Goal: Information Seeking & Learning: Learn about a topic

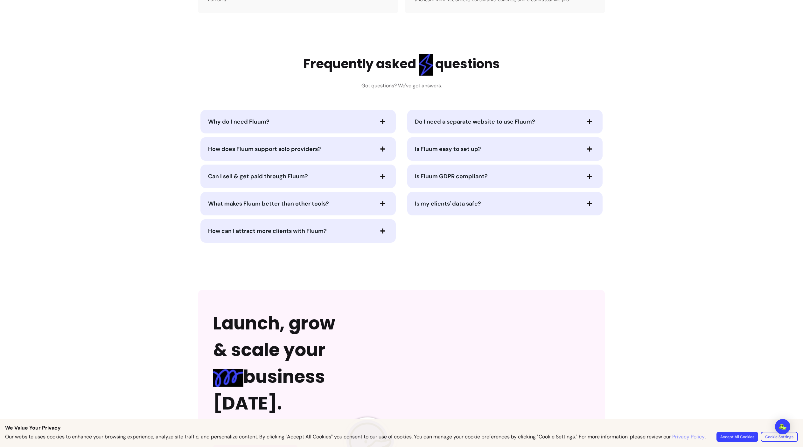
scroll to position [1307, 0]
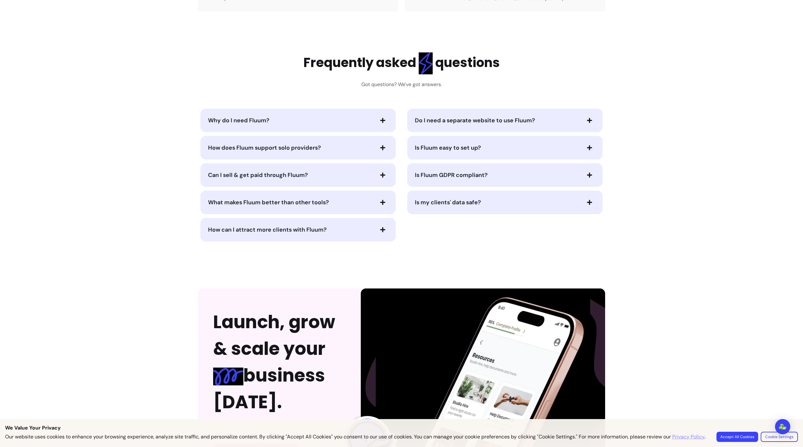
click at [291, 116] on span "Why do I need Fluum?" at bounding box center [290, 120] width 165 height 9
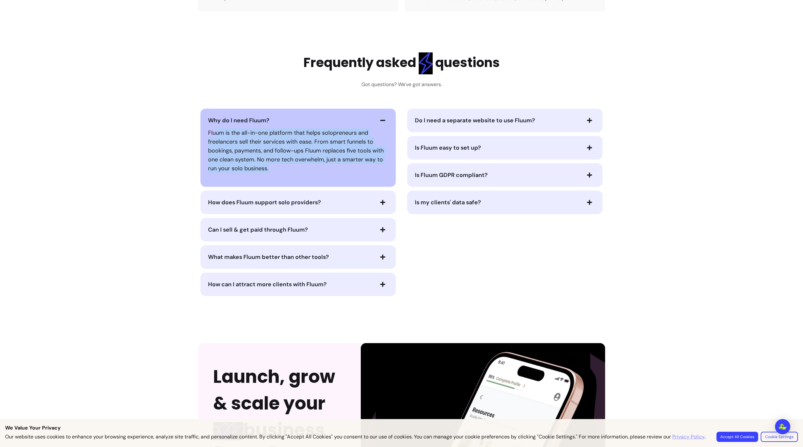
drag, startPoint x: 233, startPoint y: 132, endPoint x: 290, endPoint y: 167, distance: 67.3
click at [290, 167] on div "Fluum is the all-in-one platform that helps solopreneurs and freelancers sell t…" at bounding box center [298, 151] width 180 height 50
drag, startPoint x: 291, startPoint y: 167, endPoint x: 297, endPoint y: 161, distance: 8.3
click at [294, 164] on div "Fluum is the all-in-one platform that helps solopreneurs and freelancers sell t…" at bounding box center [298, 151] width 180 height 50
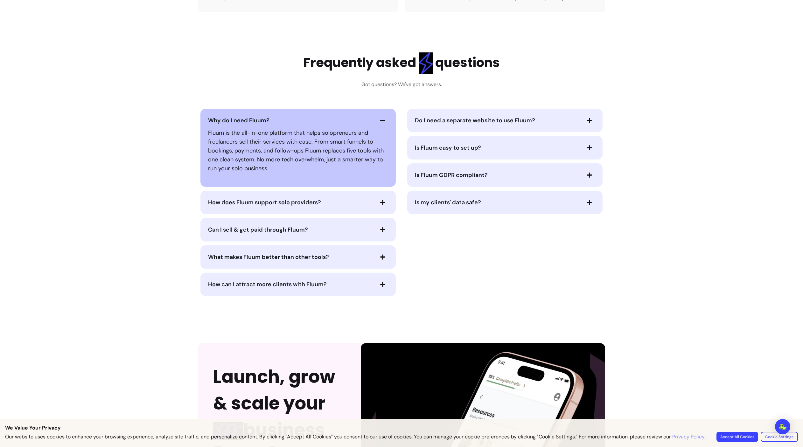
click at [347, 109] on div "Why do I need Fluum? Fluum is the all-in-one platform that helps solopreneurs a…" at bounding box center [297, 148] width 195 height 78
click at [280, 115] on button "Why do I need Fluum?" at bounding box center [298, 120] width 180 height 11
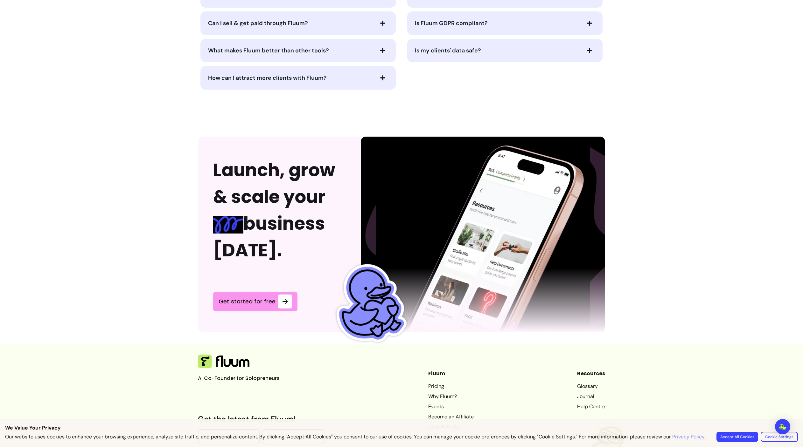
scroll to position [1501, 0]
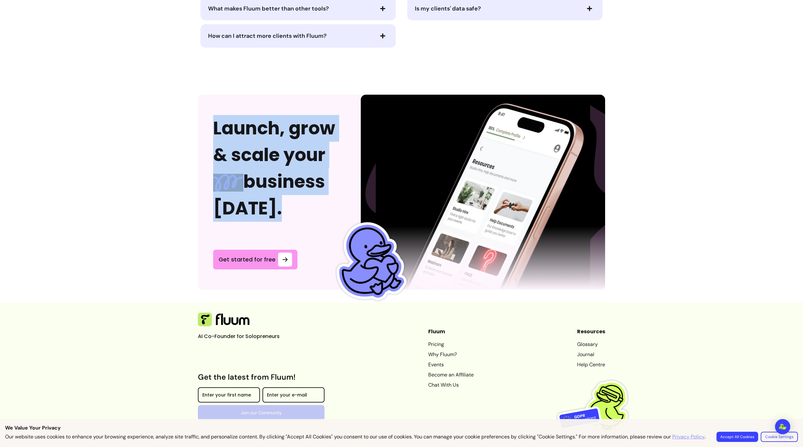
drag, startPoint x: 229, startPoint y: 105, endPoint x: 284, endPoint y: 204, distance: 113.6
click at [284, 204] on div "Launch, grow & scale your business [DATE]. Get started for free" at bounding box center [279, 192] width 163 height 195
click at [284, 204] on h2 "Launch, grow & scale your business [DATE]." at bounding box center [279, 168] width 132 height 107
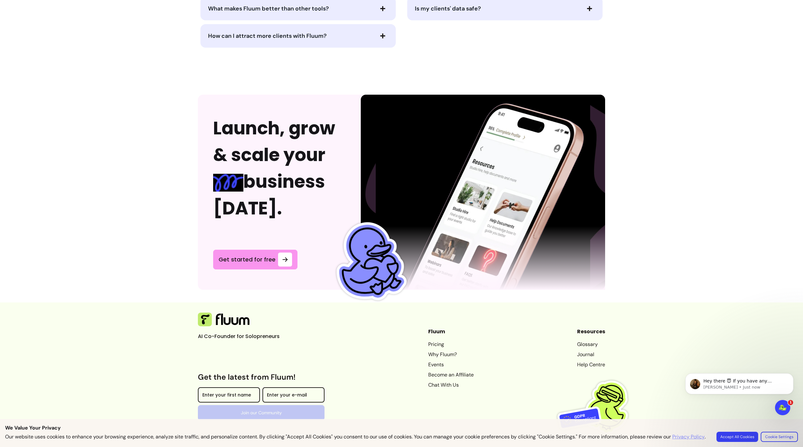
scroll to position [0, 0]
drag, startPoint x: 197, startPoint y: 331, endPoint x: 282, endPoint y: 332, distance: 84.9
click at [282, 332] on footer "AI Co-Founder for Solopreneurs Get the latest from Fluum! Enter your first name…" at bounding box center [401, 375] width 803 height 144
click at [283, 333] on p "AI Co-Founder for Solopreneurs" at bounding box center [245, 337] width 95 height 8
click at [733, 436] on button "Accept All Cookies" at bounding box center [737, 437] width 40 height 10
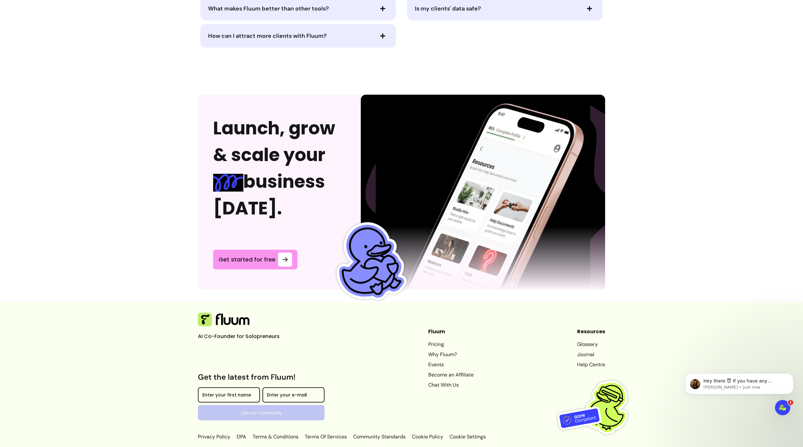
click at [433, 341] on link "Pricing" at bounding box center [450, 345] width 45 height 8
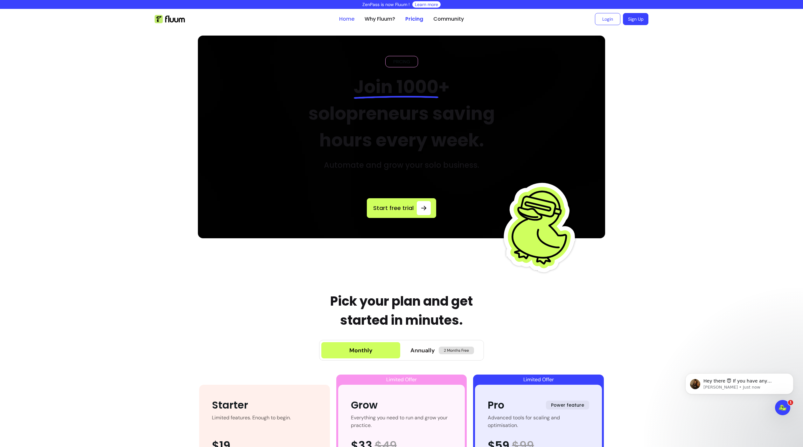
click at [341, 20] on link "Home" at bounding box center [346, 19] width 15 height 8
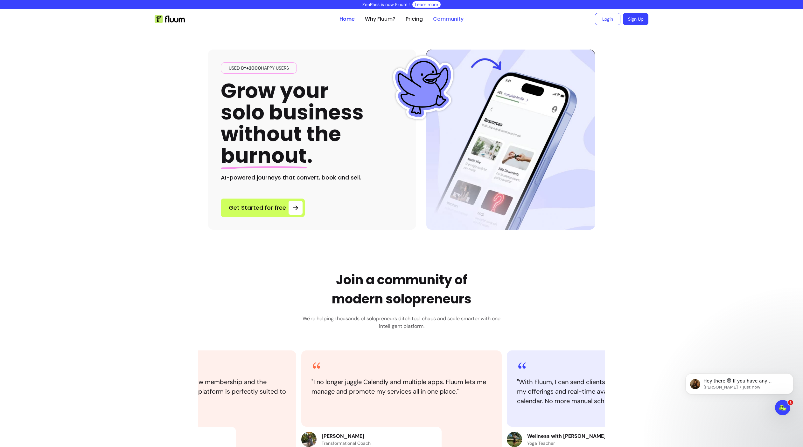
click at [449, 19] on link "Community" at bounding box center [448, 19] width 31 height 8
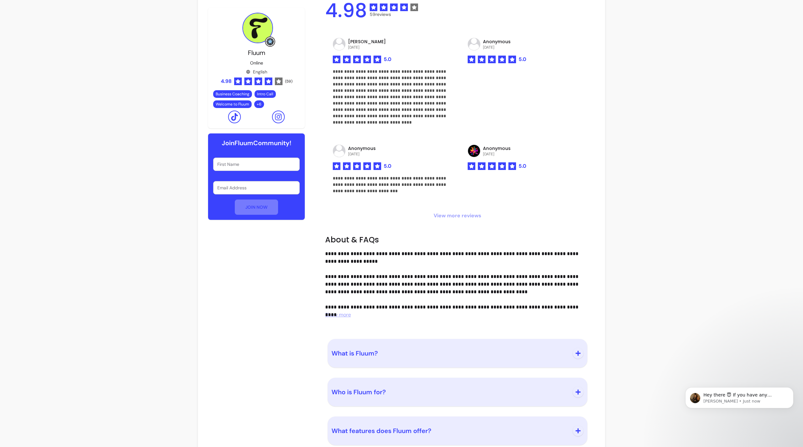
scroll to position [543, 0]
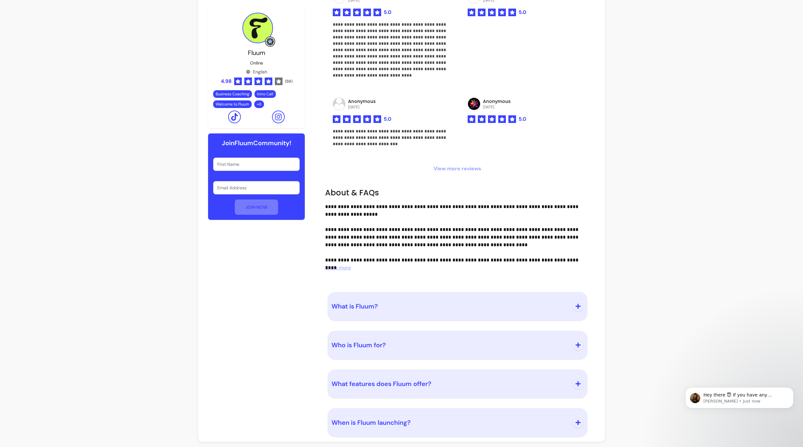
click at [439, 308] on span "What is Fluum?" at bounding box center [449, 306] width 237 height 9
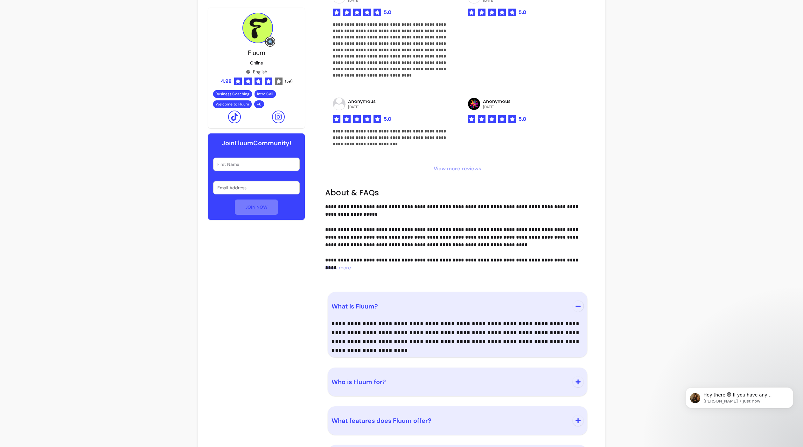
click at [447, 384] on span "Who is Fluum for?" at bounding box center [449, 382] width 237 height 9
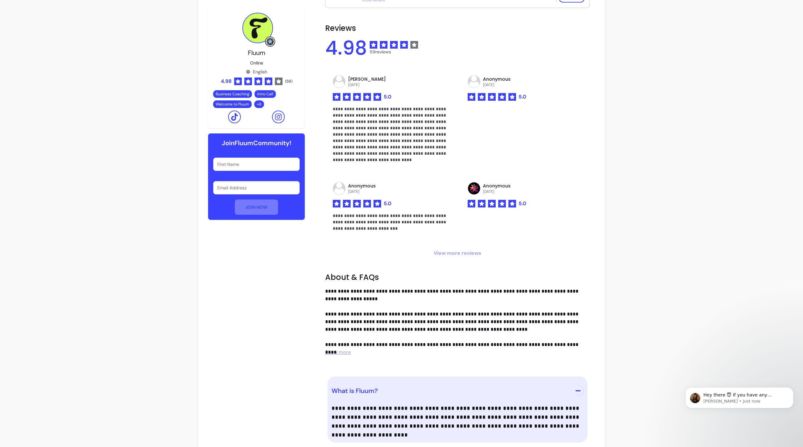
scroll to position [617, 0]
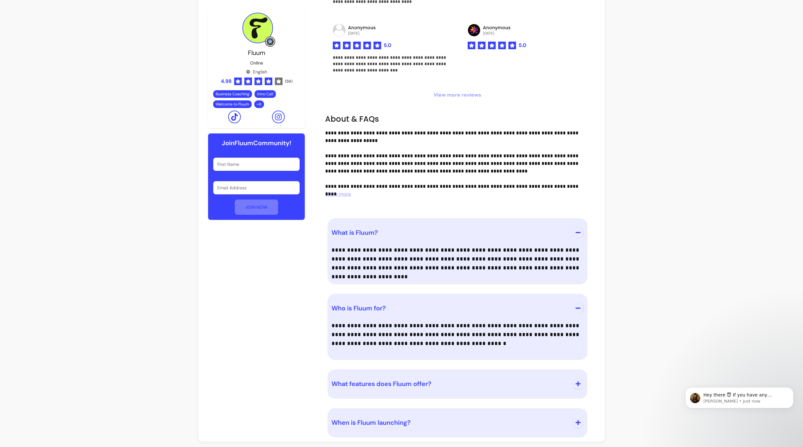
click at [430, 384] on span "What features does Fluum offer?" at bounding box center [381, 384] width 100 height 8
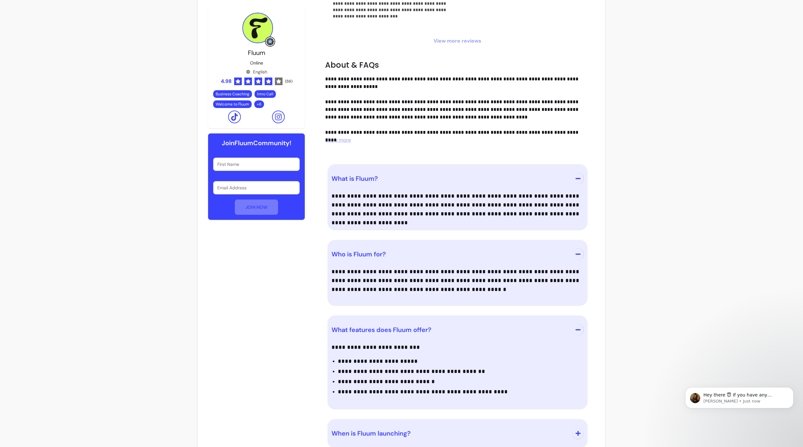
scroll to position [682, 0]
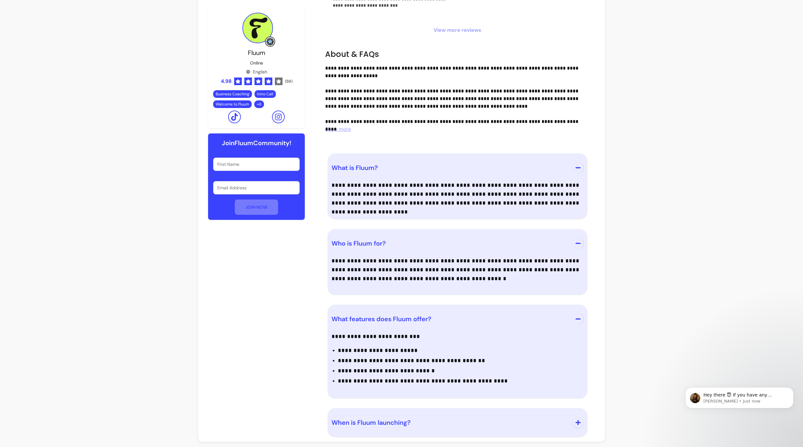
click at [440, 423] on span "When is Fluum launching?" at bounding box center [449, 422] width 237 height 9
